Goal: Navigation & Orientation: Go to known website

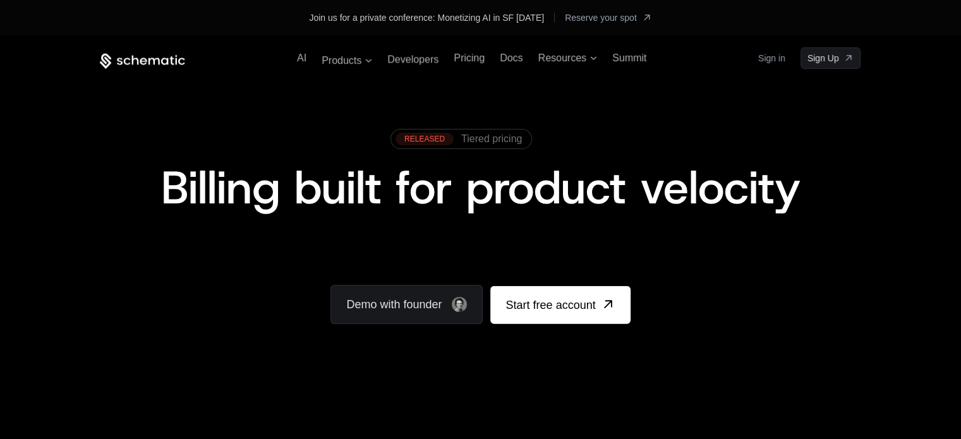
drag, startPoint x: 316, startPoint y: 27, endPoint x: 393, endPoint y: 25, distance: 76.5
click at [393, 25] on div "Join us for a private conference: Monetizing AI in SF [DATE] Reserve your spot" at bounding box center [479, 18] width 821 height 20
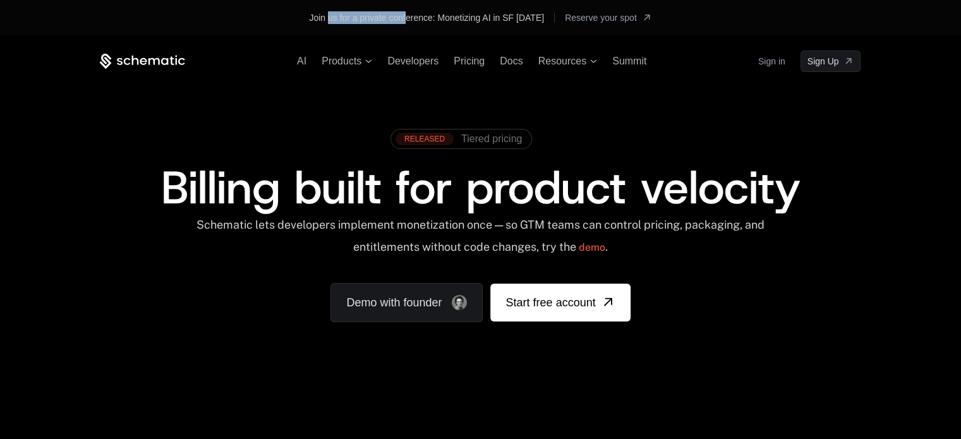
click at [393, 25] on div "Join us for a private conference: Monetizing AI in SF [DATE] Reserve your spot" at bounding box center [479, 18] width 821 height 20
click at [783, 64] on link "Sign in" at bounding box center [771, 61] width 27 height 20
